Goal: Information Seeking & Learning: Stay updated

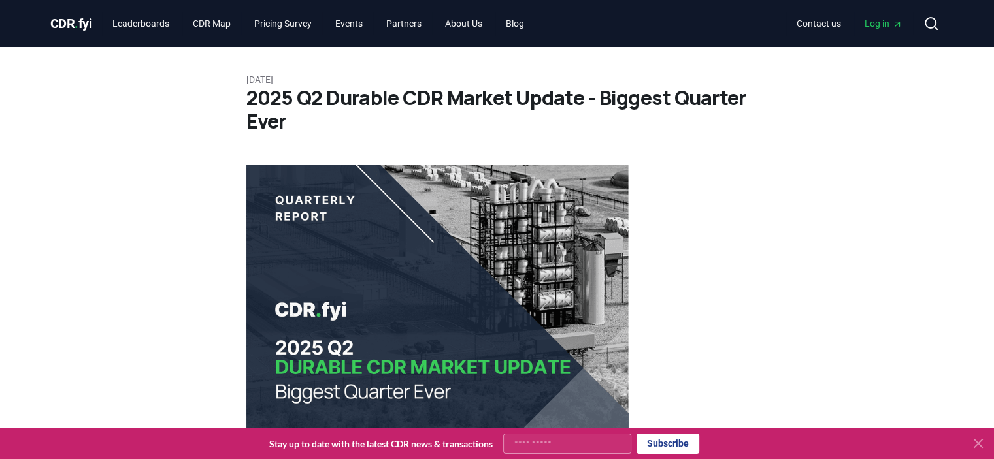
drag, startPoint x: 718, startPoint y: 308, endPoint x: 724, endPoint y: 111, distance: 196.8
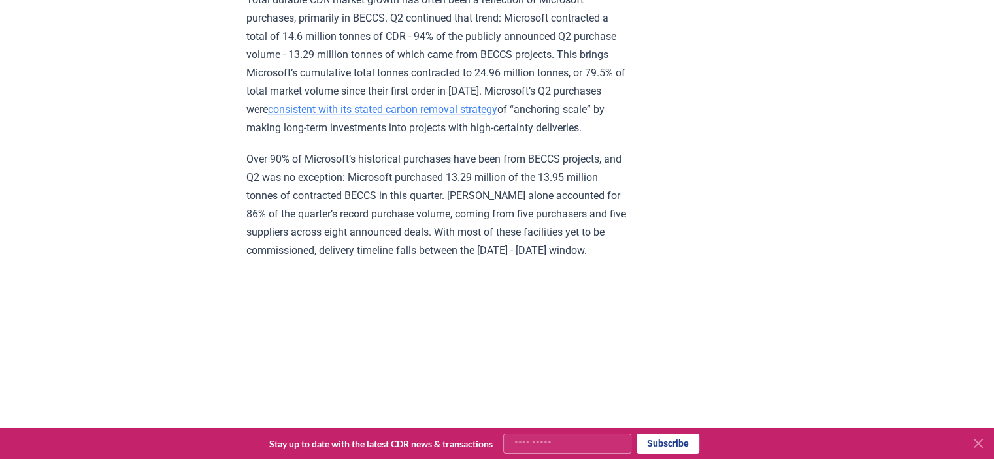
scroll to position [1176, 0]
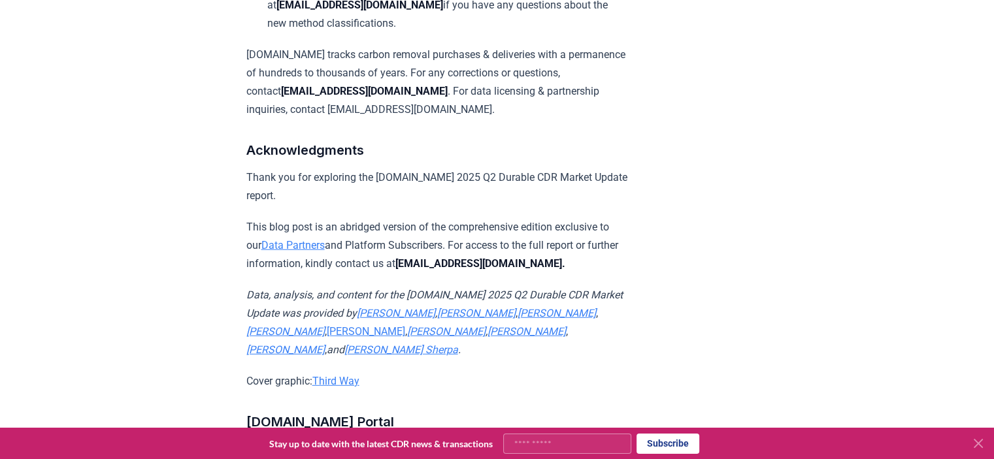
drag, startPoint x: 91, startPoint y: 205, endPoint x: 112, endPoint y: 476, distance: 272.0
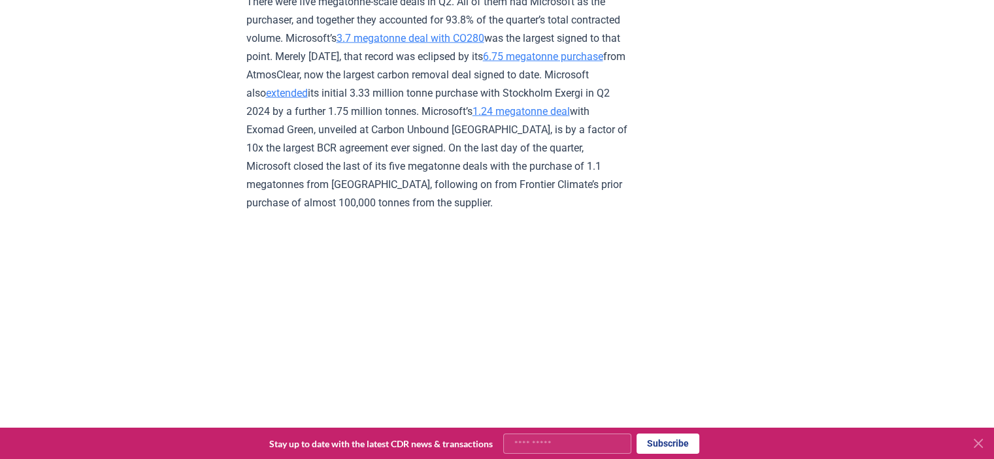
scroll to position [2745, 0]
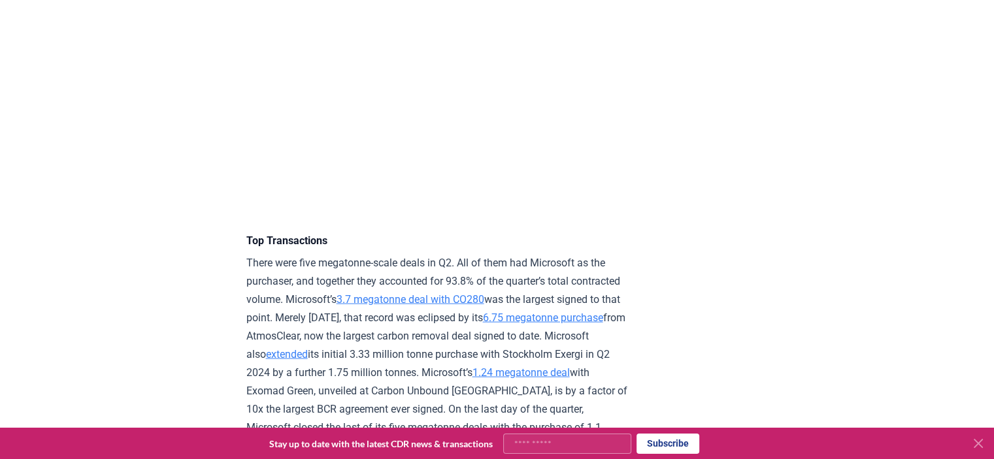
drag, startPoint x: 246, startPoint y: 104, endPoint x: 217, endPoint y: 271, distance: 169.9
drag, startPoint x: 337, startPoint y: 229, endPoint x: 226, endPoint y: 162, distance: 129.9
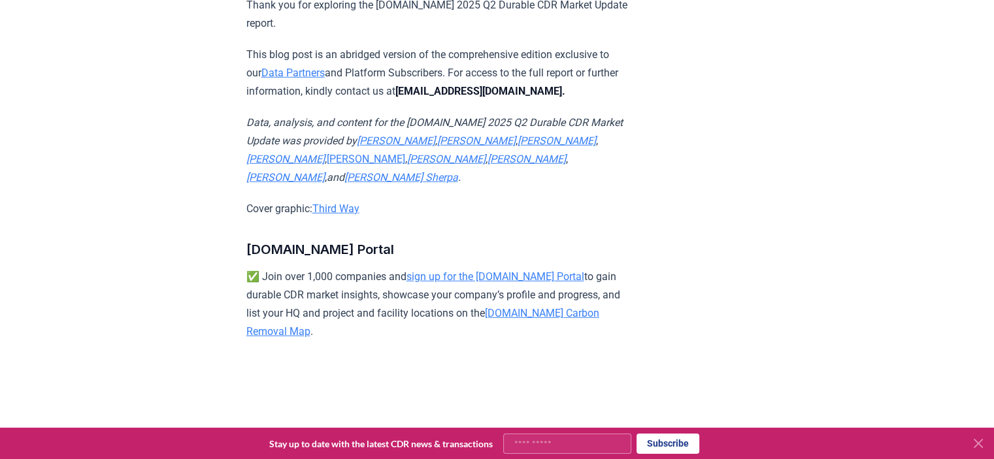
scroll to position [8724, 0]
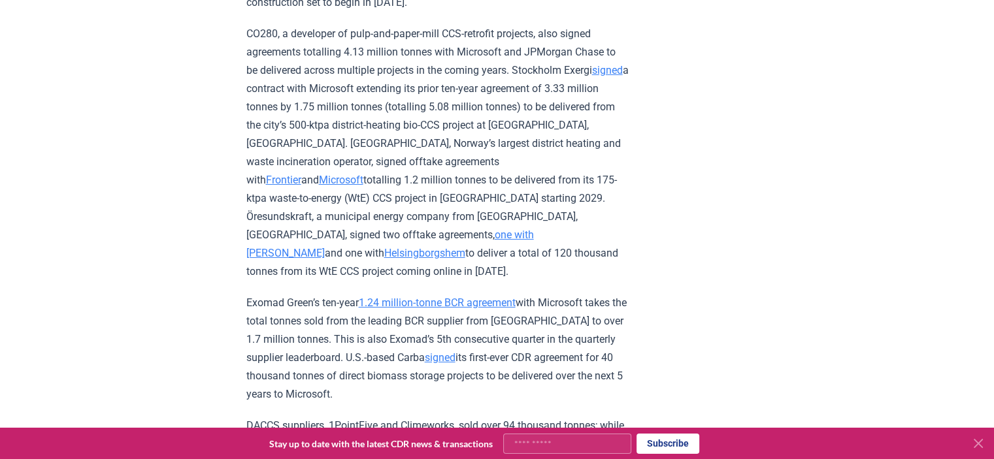
drag, startPoint x: 167, startPoint y: 309, endPoint x: 199, endPoint y: 114, distance: 197.5
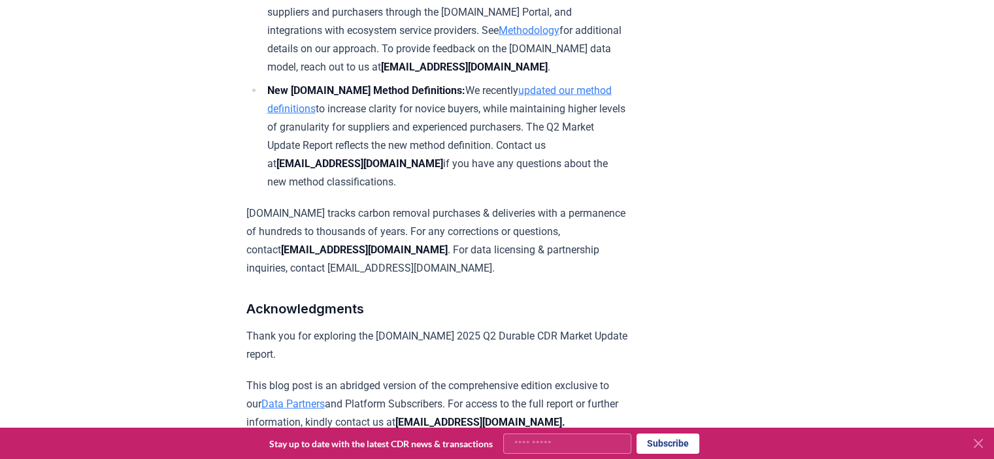
scroll to position [8383, 0]
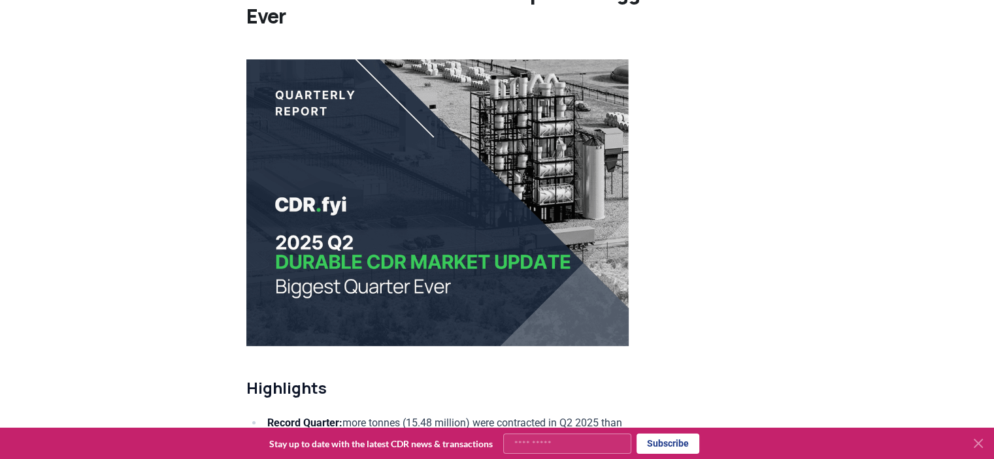
scroll to position [0, 0]
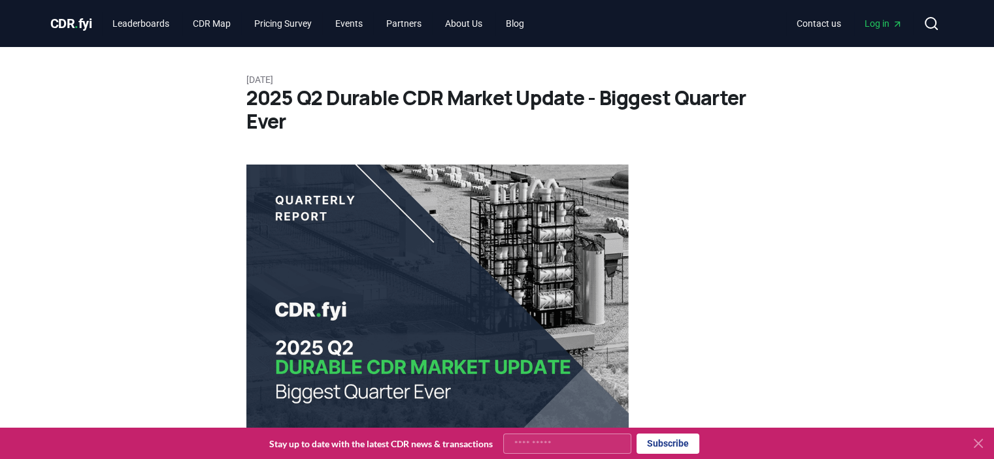
drag, startPoint x: 141, startPoint y: 220, endPoint x: 122, endPoint y: 73, distance: 148.2
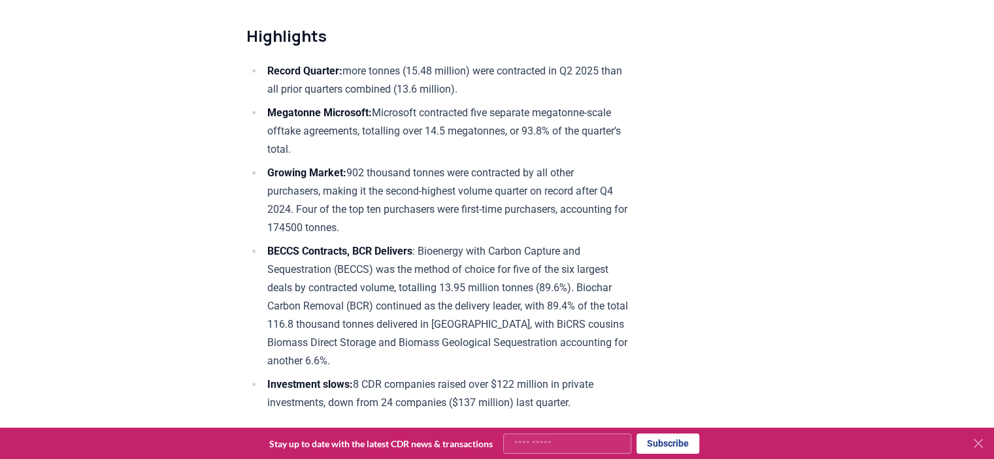
scroll to position [784, 0]
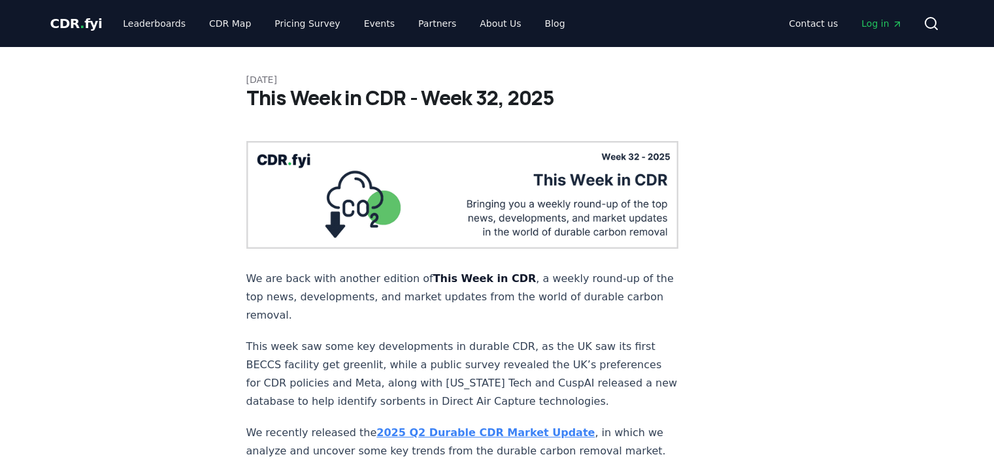
scroll to position [848, 0]
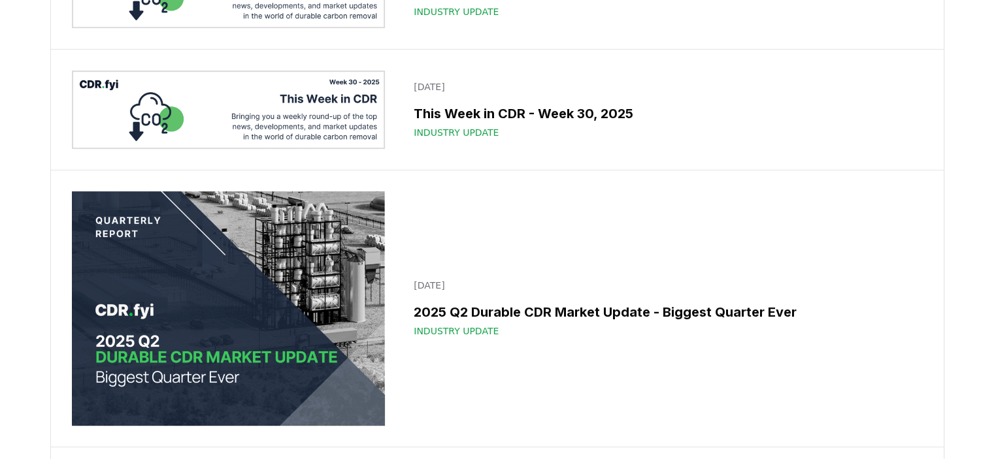
scroll to position [653, 0]
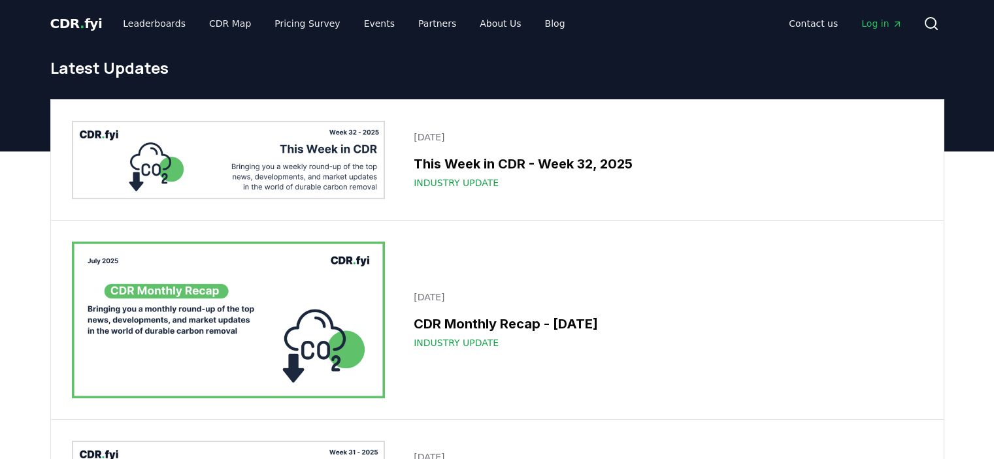
scroll to position [653, 0]
